Goal: Find specific page/section: Find specific page/section

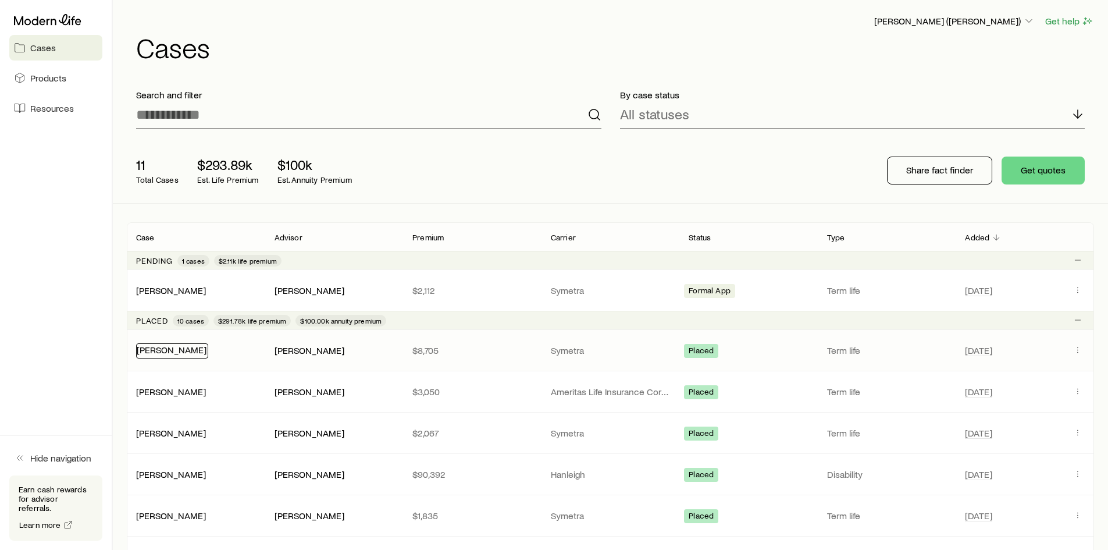
click at [165, 349] on link "[PERSON_NAME]" at bounding box center [172, 349] width 70 height 11
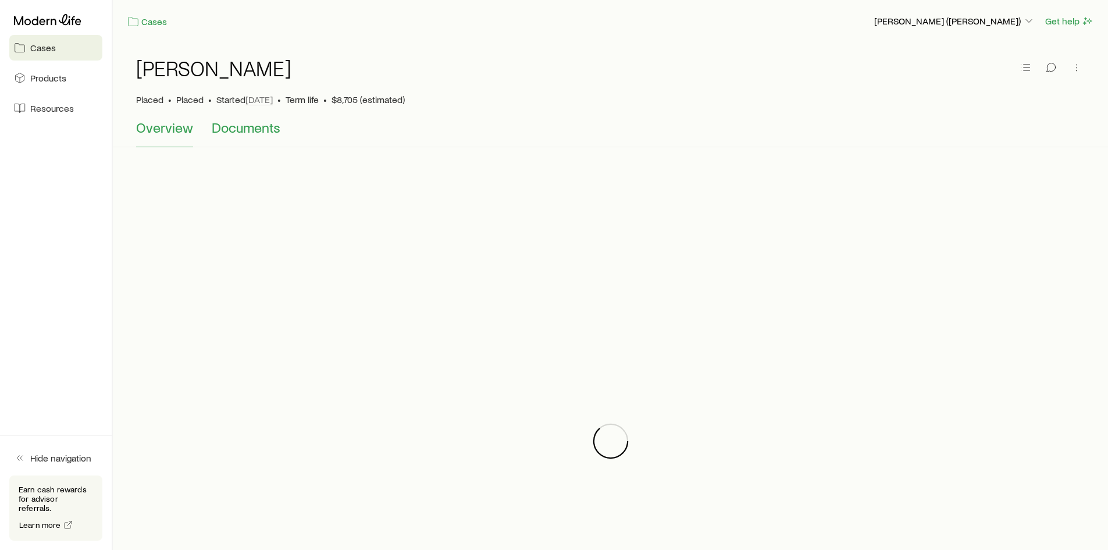
click at [233, 126] on span "Documents" at bounding box center [246, 127] width 69 height 16
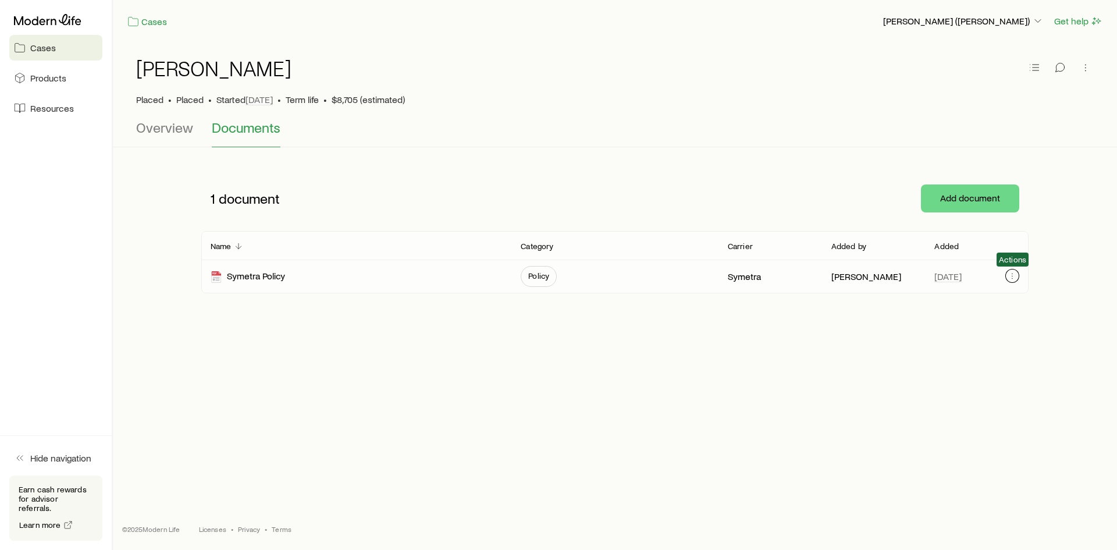
click at [893, 280] on icon "button" at bounding box center [1012, 275] width 9 height 9
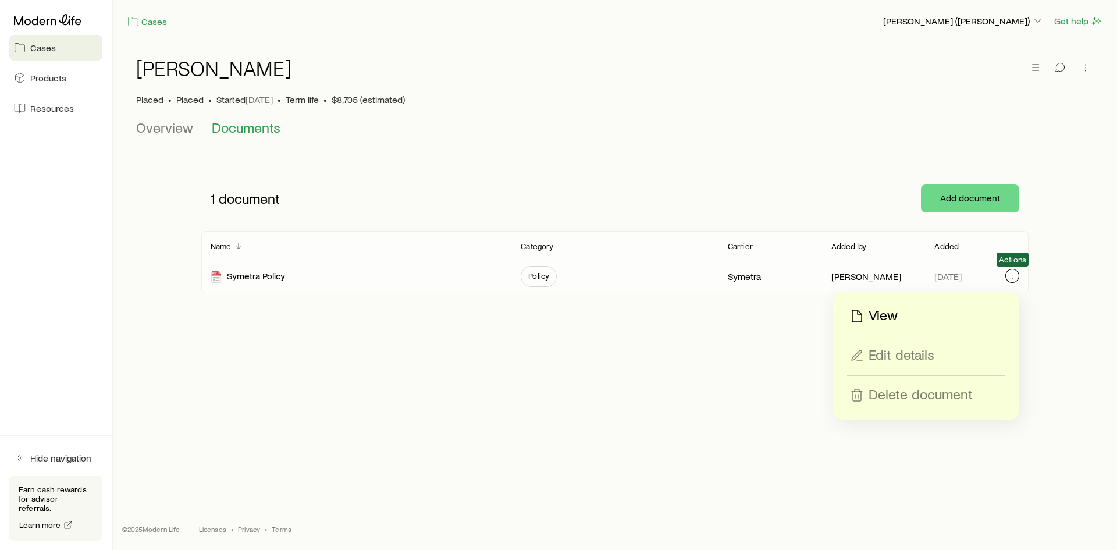
click at [893, 280] on icon "button" at bounding box center [1012, 275] width 9 height 9
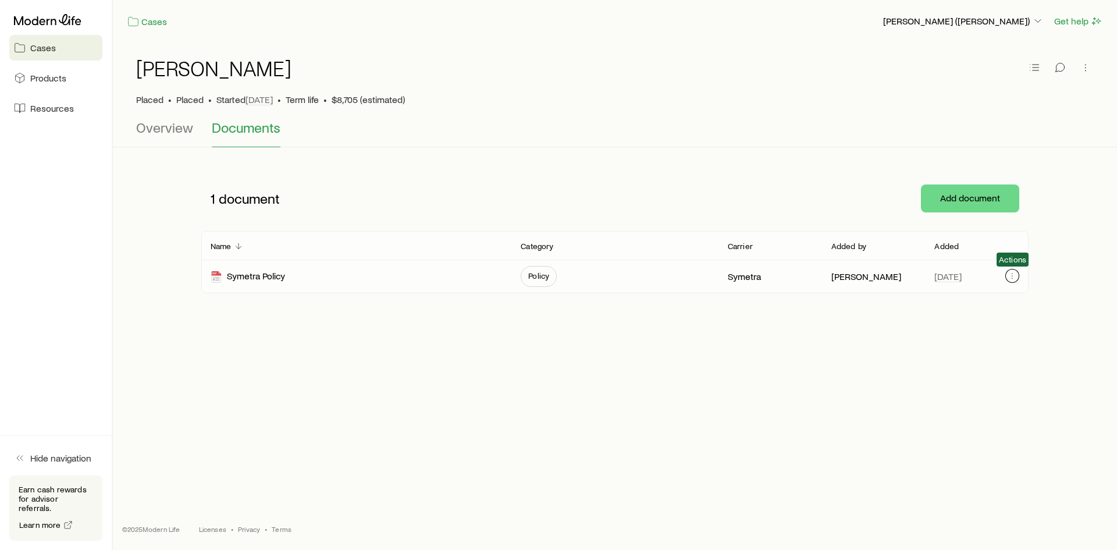
click at [893, 280] on icon "button" at bounding box center [1012, 275] width 9 height 9
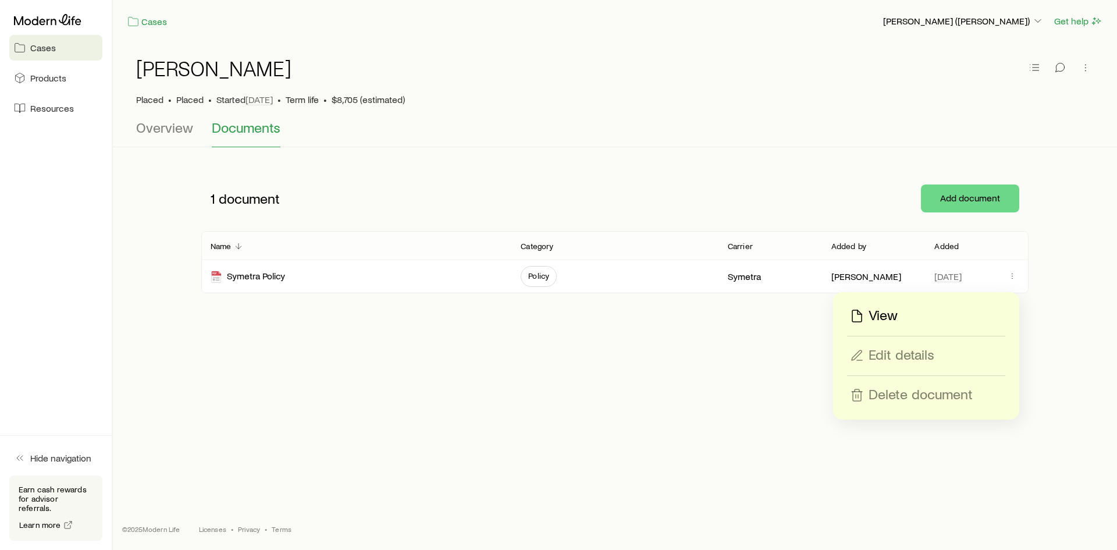
click at [874, 312] on p "View" at bounding box center [883, 316] width 29 height 19
